Goal: Check status: Check status

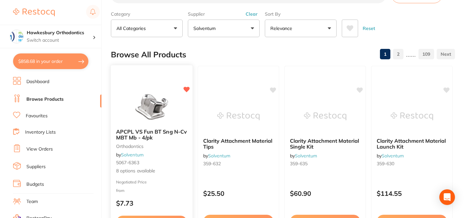
click at [179, 152] on div "APCPL VS Fun BT Sng N-Cv MBT Mb - 4/pk orthodontics by Solventum 5067-6363 8 op…" at bounding box center [151, 151] width 81 height 56
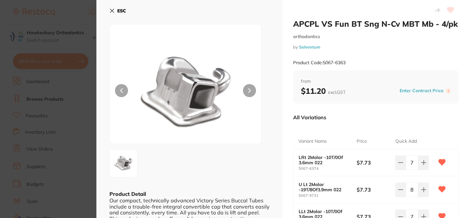
click at [342, 10] on div at bounding box center [376, 11] width 166 height 16
click at [112, 10] on icon at bounding box center [112, 11] width 4 height 4
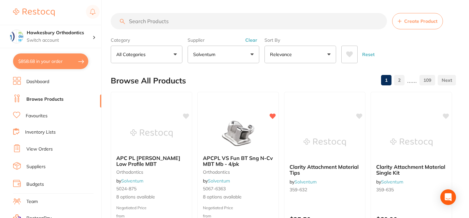
click at [47, 149] on link "View Orders" at bounding box center [39, 149] width 26 height 7
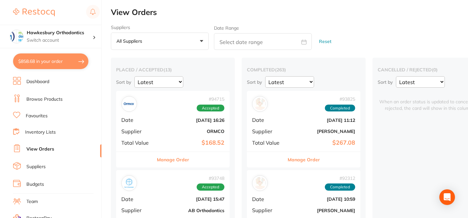
click at [352, 29] on div "Suppliers All suppliers +0 All suppliers AB Orthodontics [PERSON_NAME] Dental A…" at bounding box center [289, 37] width 357 height 25
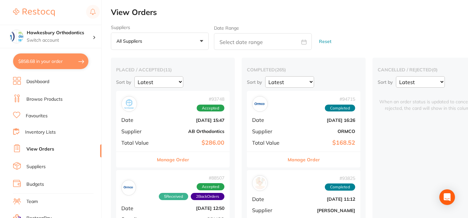
scroll to position [26, 0]
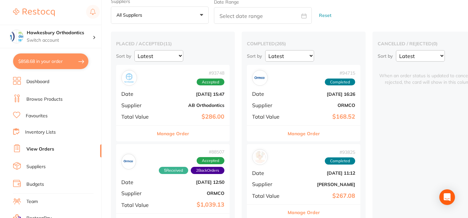
click at [342, 22] on div "Suppliers All suppliers +0 All suppliers AB Orthodontics [PERSON_NAME] Dental A…" at bounding box center [289, 11] width 357 height 25
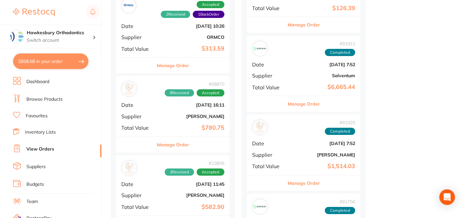
scroll to position [521, 0]
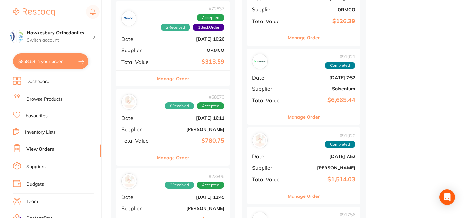
click at [308, 109] on button "Manage Order" at bounding box center [303, 117] width 32 height 16
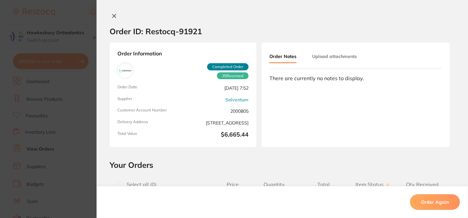
click at [323, 160] on h2 "Your Orders" at bounding box center [281, 165] width 345 height 10
click at [321, 162] on h2 "Your Orders" at bounding box center [281, 165] width 345 height 10
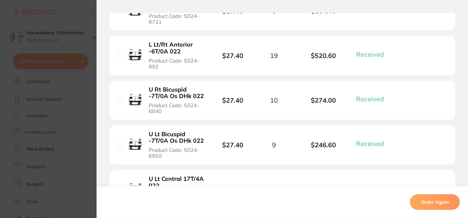
scroll to position [244, 0]
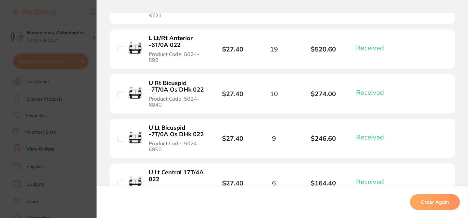
click at [171, 45] on b "L Lt/Rt Anterior -6T/0A 022" at bounding box center [177, 41] width 56 height 13
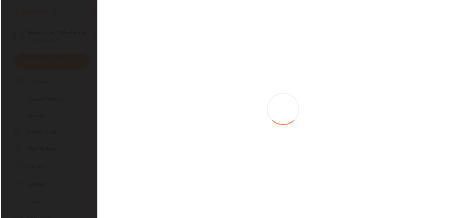
scroll to position [0, 0]
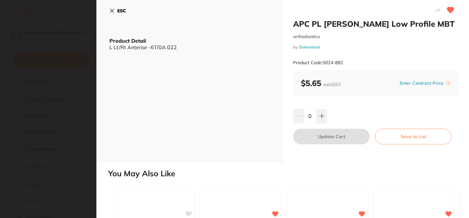
click at [112, 8] on icon at bounding box center [111, 10] width 5 height 5
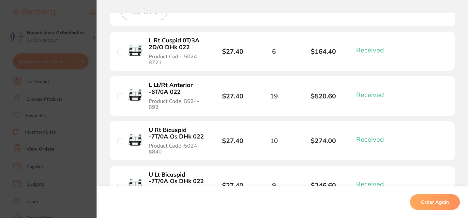
scroll to position [169, 0]
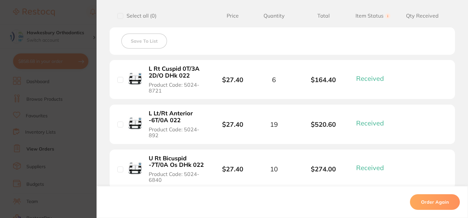
click at [200, 20] on div "Select all ( 0 ) Price Quantity Total Item Status You can use this feature to t…" at bounding box center [281, 15] width 345 height 17
click at [79, 7] on section "Order ID: Restocq- 91921 Order Information 35 Received Completed Order Order Da…" at bounding box center [234, 109] width 468 height 218
